Goal: Find specific page/section: Find specific page/section

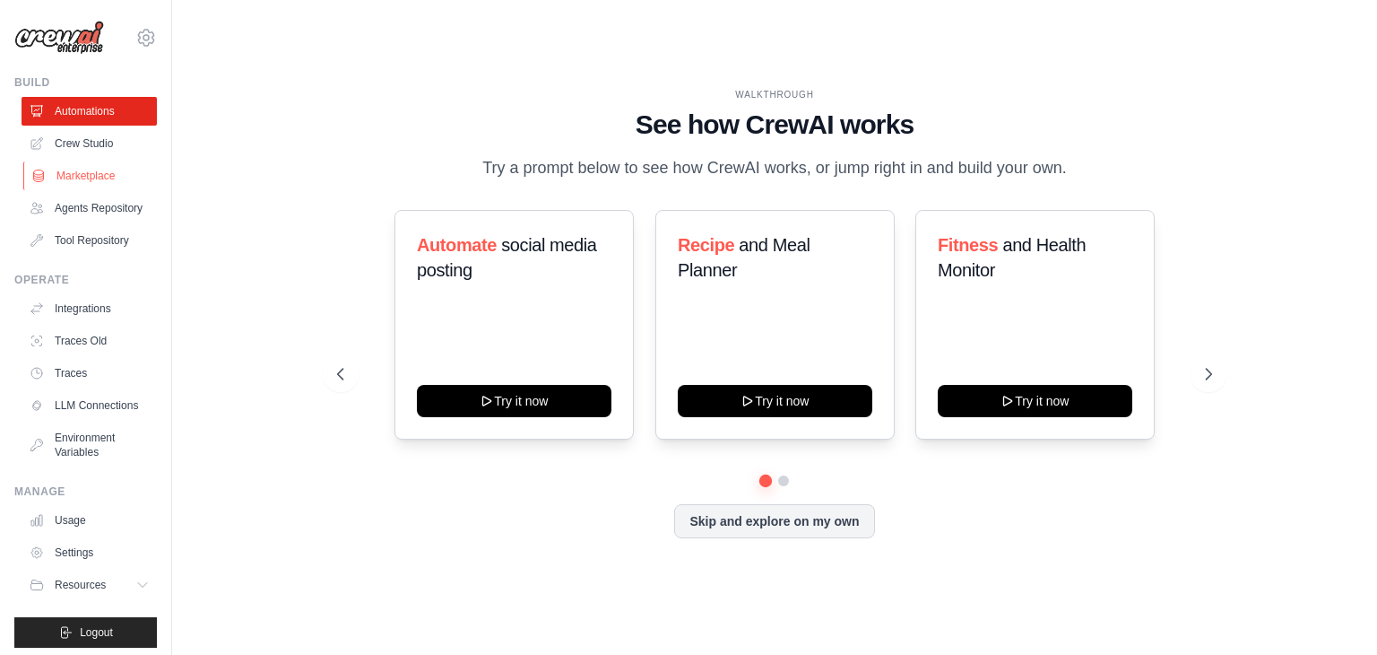
click at [58, 183] on link "Marketplace" at bounding box center [90, 175] width 135 height 29
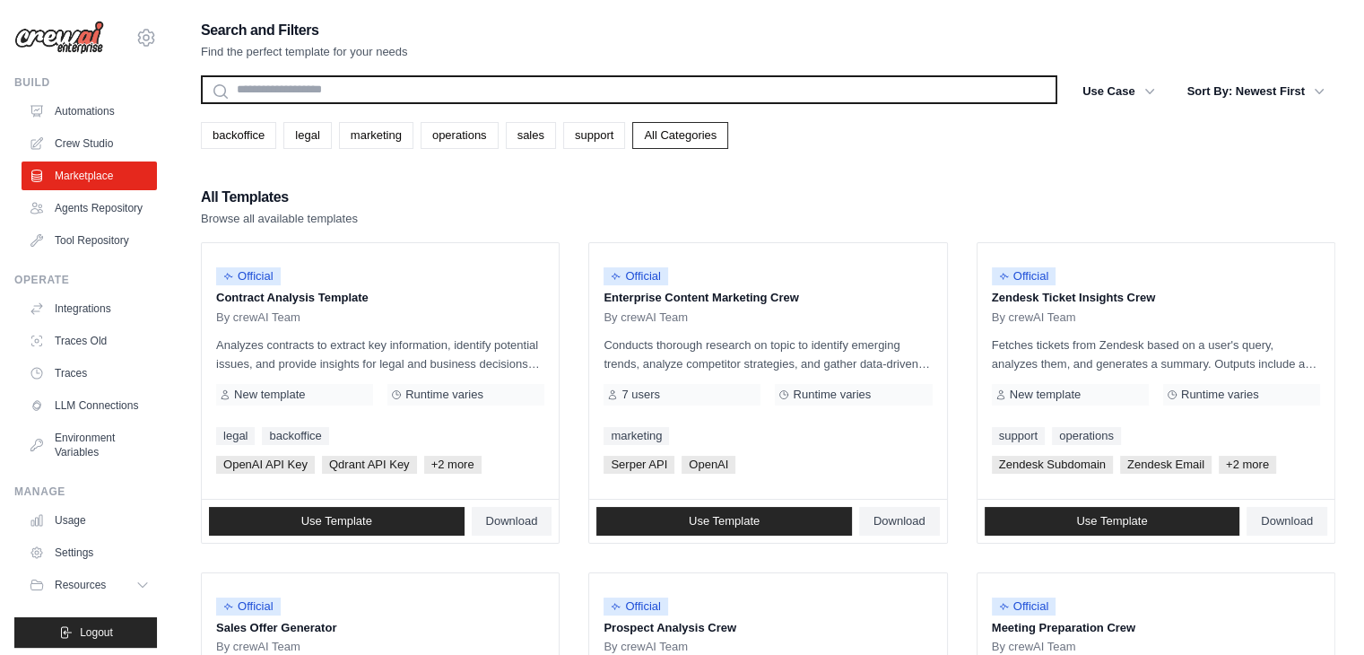
click at [529, 94] on input "text" at bounding box center [629, 89] width 856 height 29
type input "***"
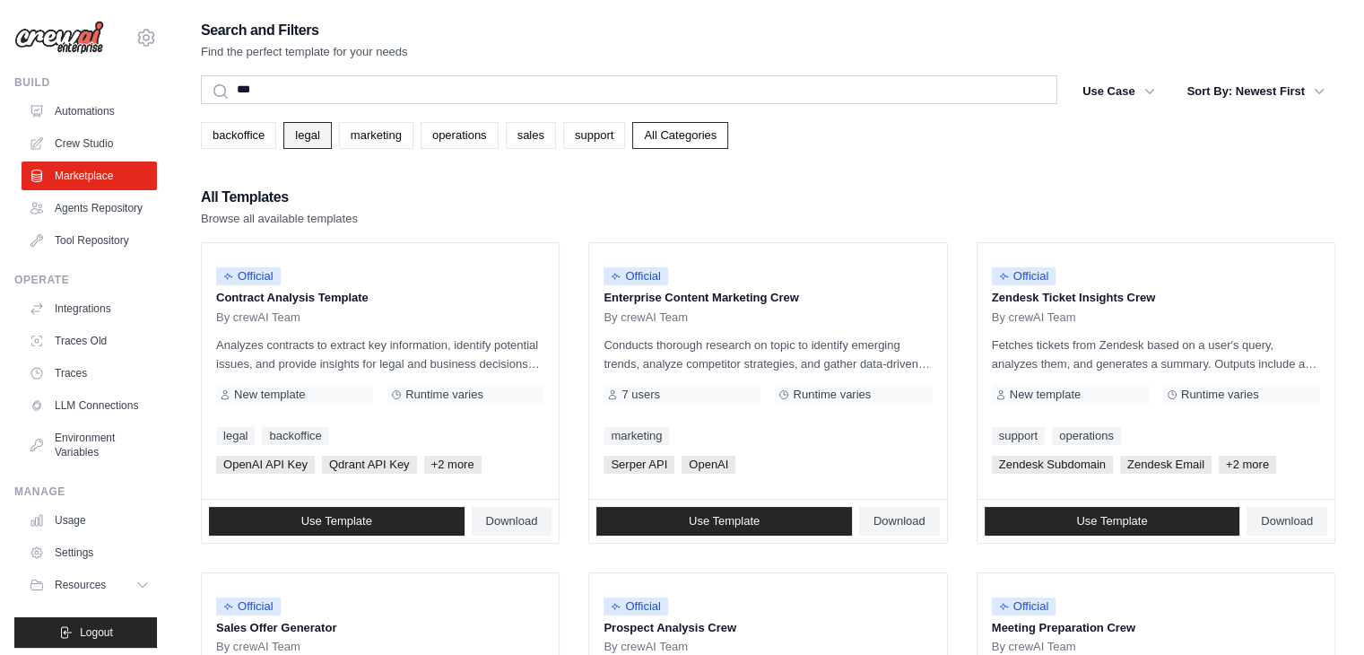
click at [308, 131] on link "legal" at bounding box center [307, 135] width 48 height 27
click at [305, 126] on link "legal" at bounding box center [307, 135] width 48 height 27
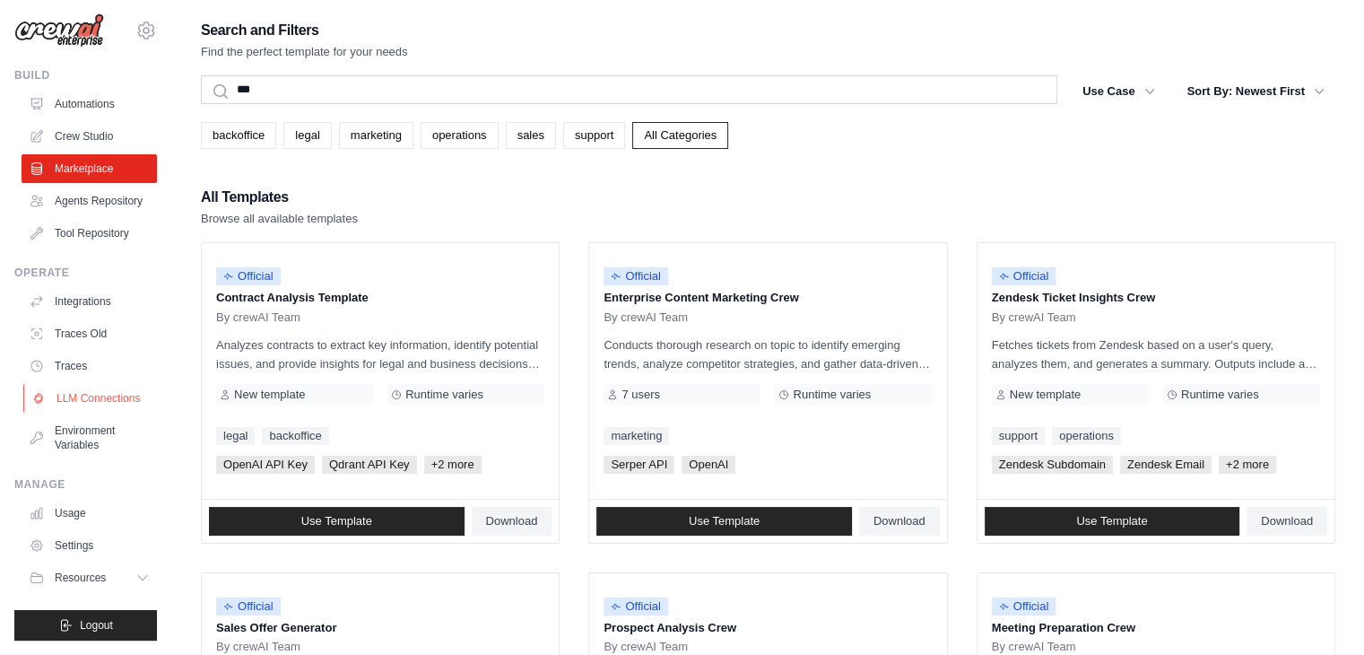
scroll to position [90, 0]
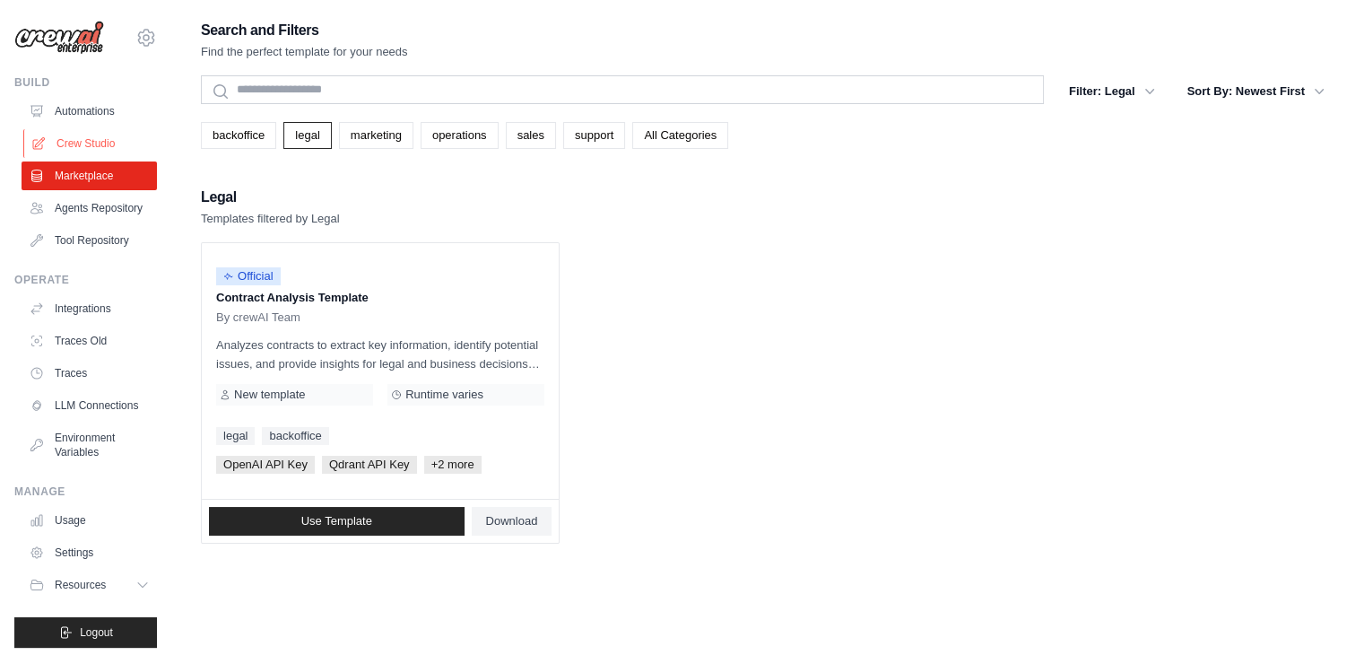
click at [65, 139] on link "Crew Studio" at bounding box center [90, 143] width 135 height 29
